Goal: Task Accomplishment & Management: Use online tool/utility

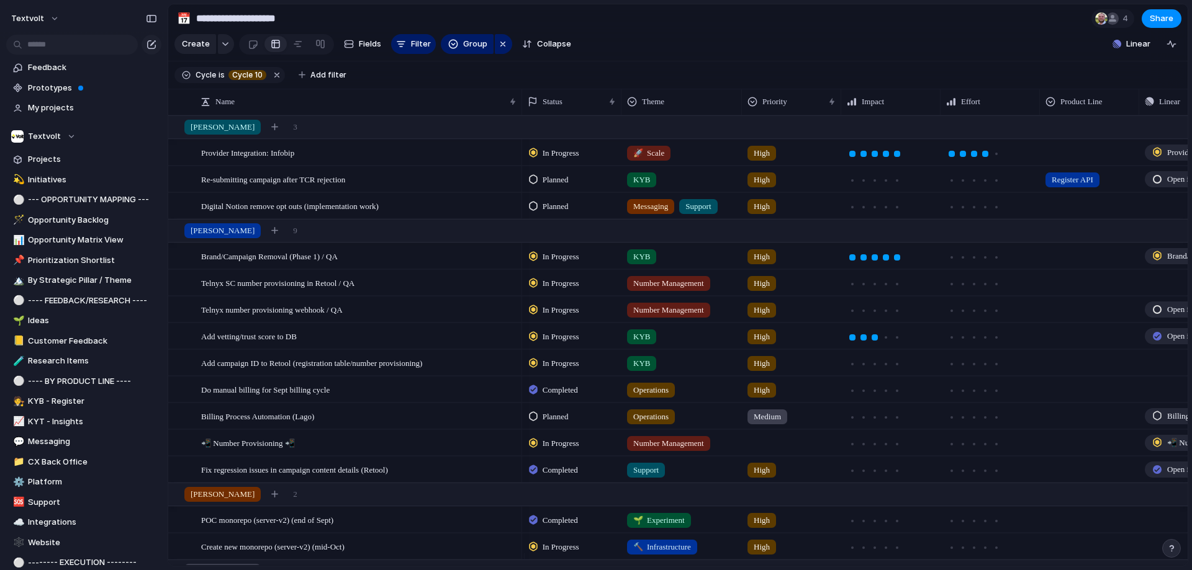
click at [633, 20] on section "**********" at bounding box center [677, 18] width 1019 height 28
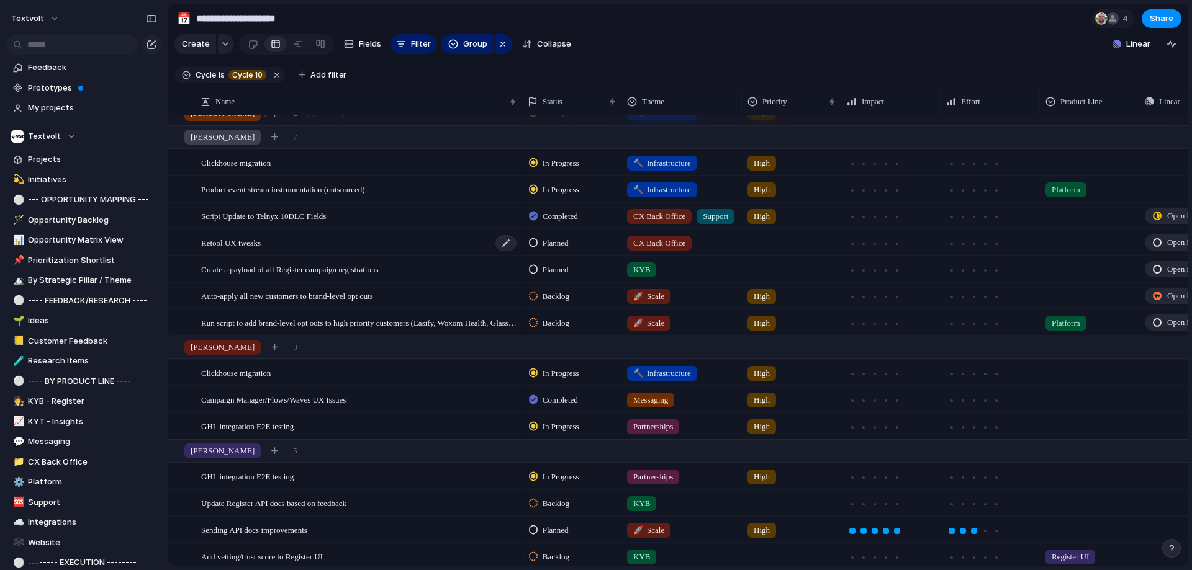
scroll to position [372, 0]
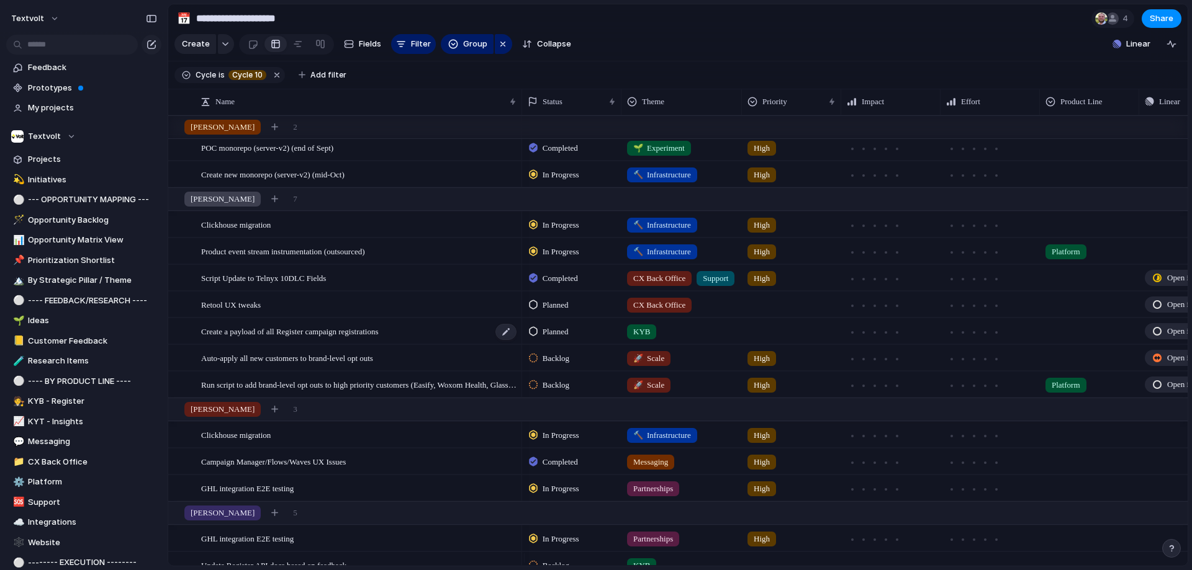
click at [355, 337] on span "Create a payload of all Register campaign registrations" at bounding box center [290, 331] width 178 height 14
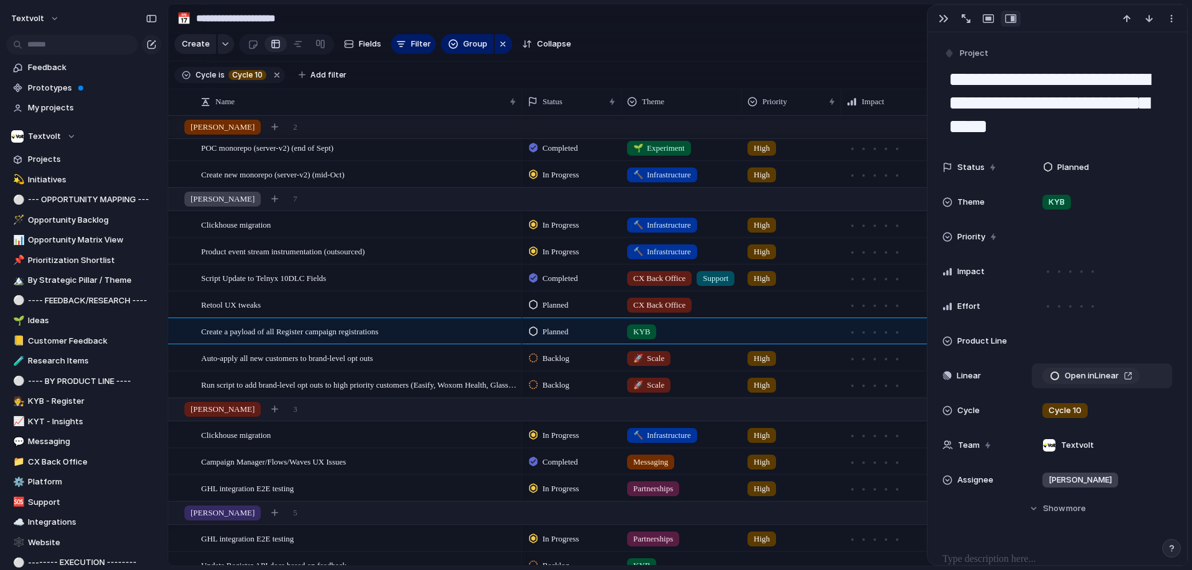
click at [1086, 372] on span "Open in Linear" at bounding box center [1092, 376] width 54 height 12
